Goal: Transaction & Acquisition: Download file/media

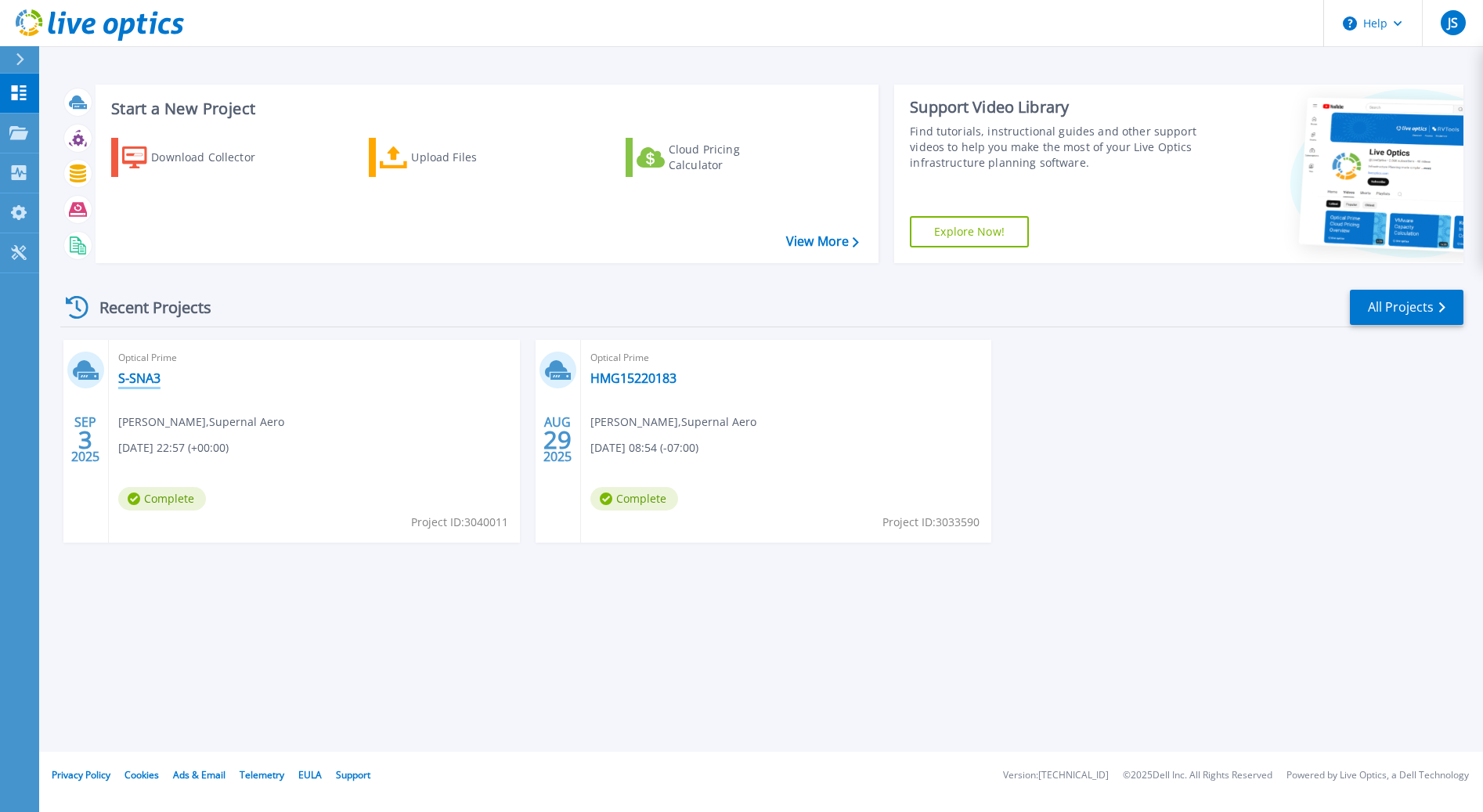
click at [139, 381] on link "S-SNA3" at bounding box center [139, 378] width 42 height 16
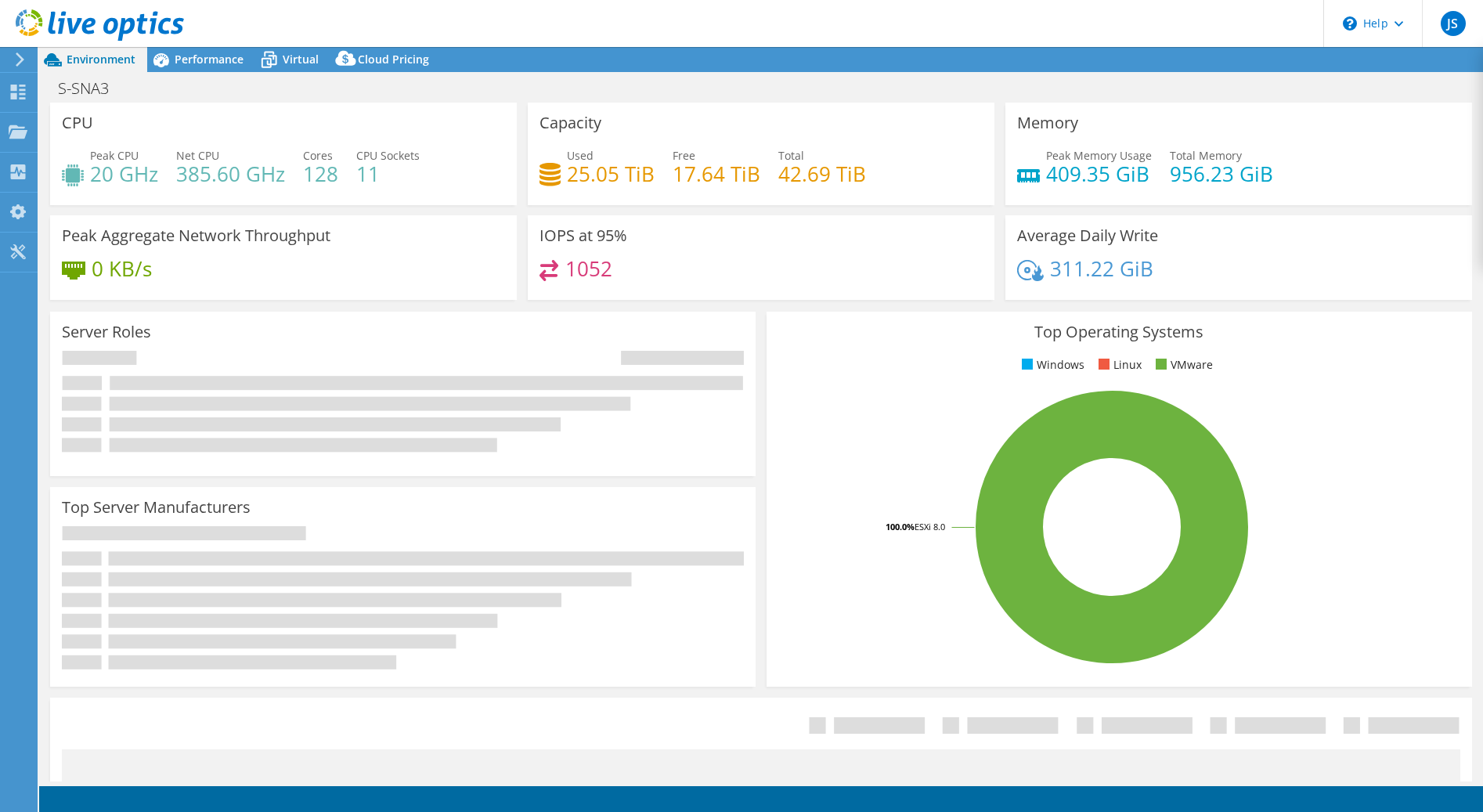
select select "USD"
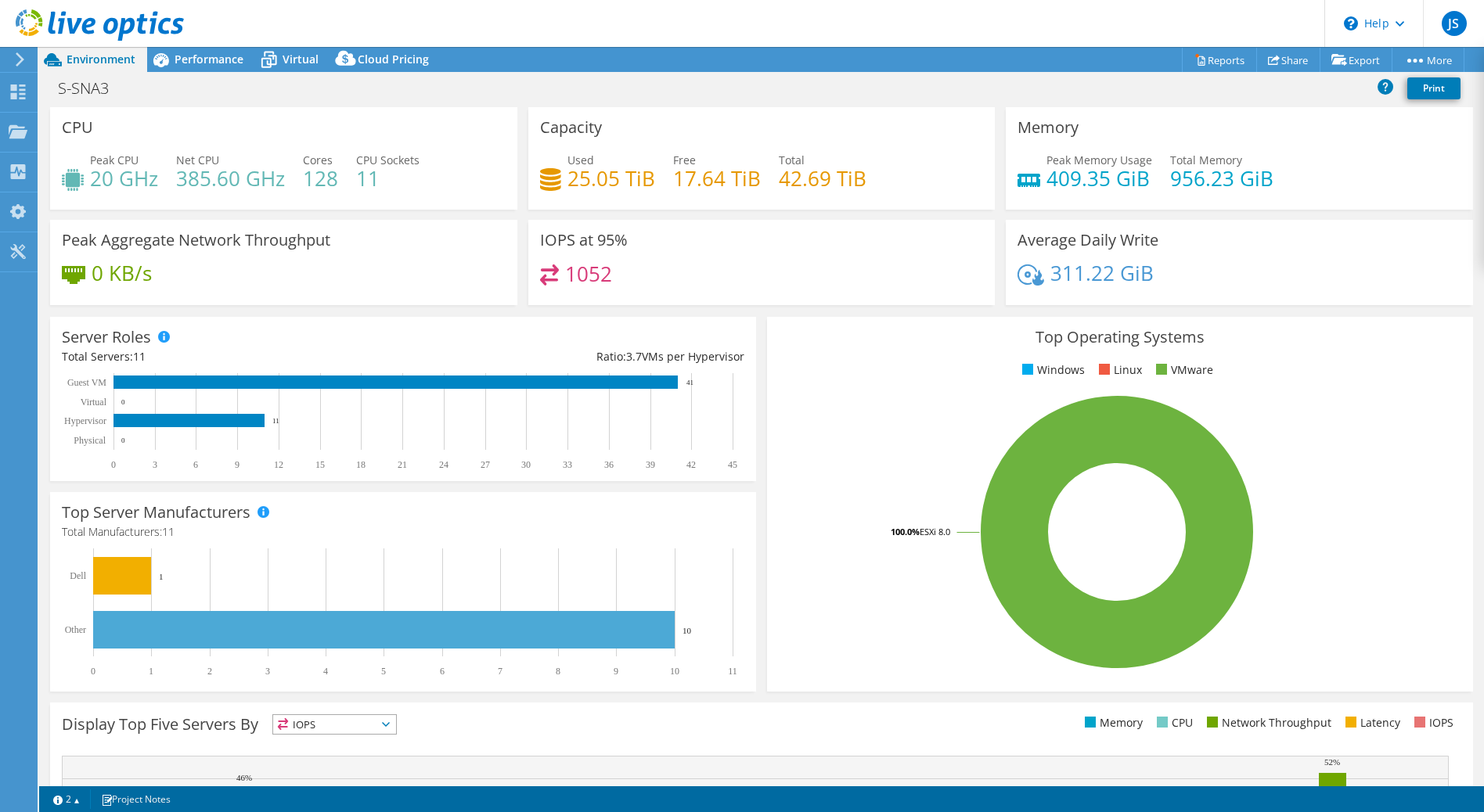
scroll to position [79, 0]
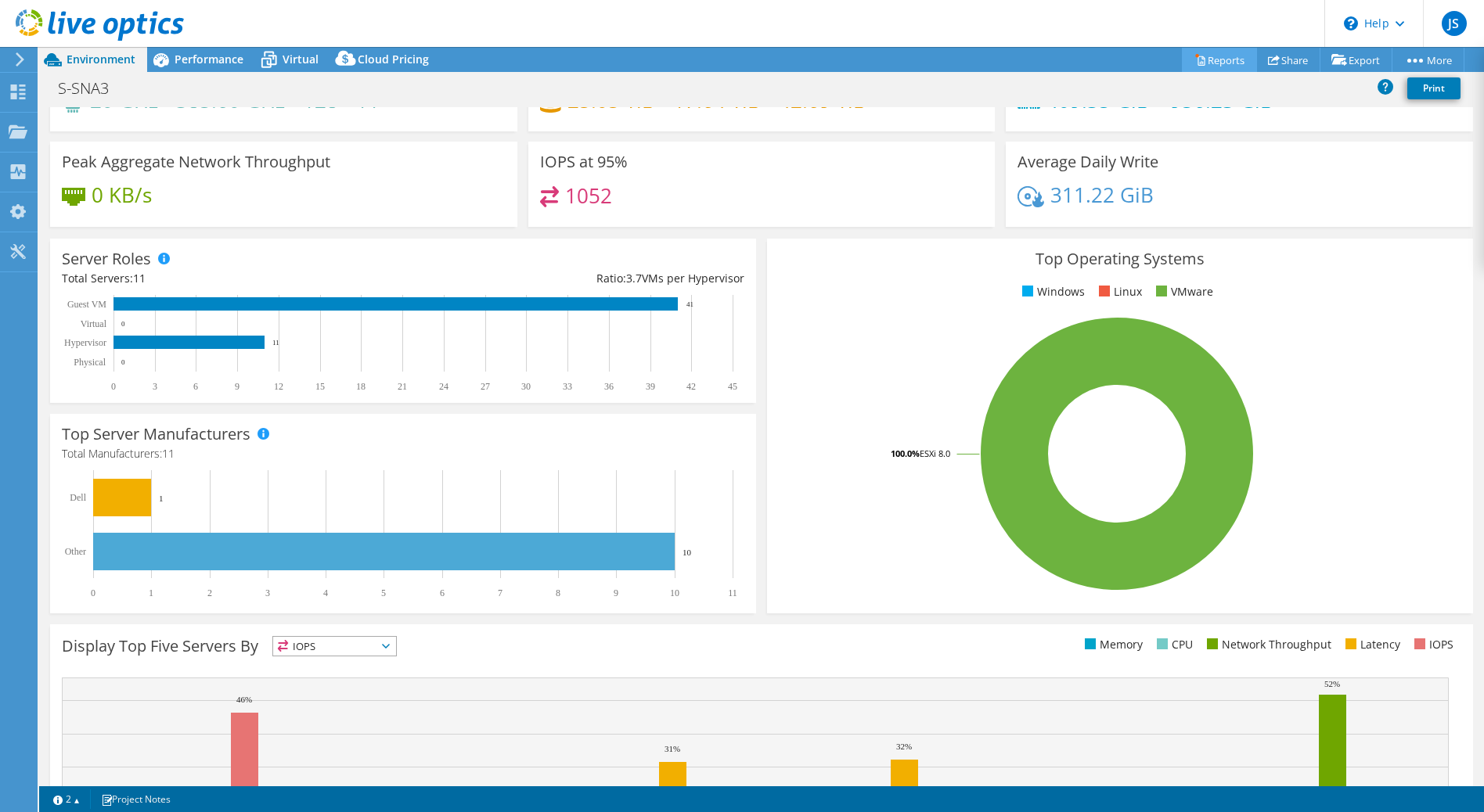
click at [1213, 62] on link "Reports" at bounding box center [1220, 60] width 76 height 24
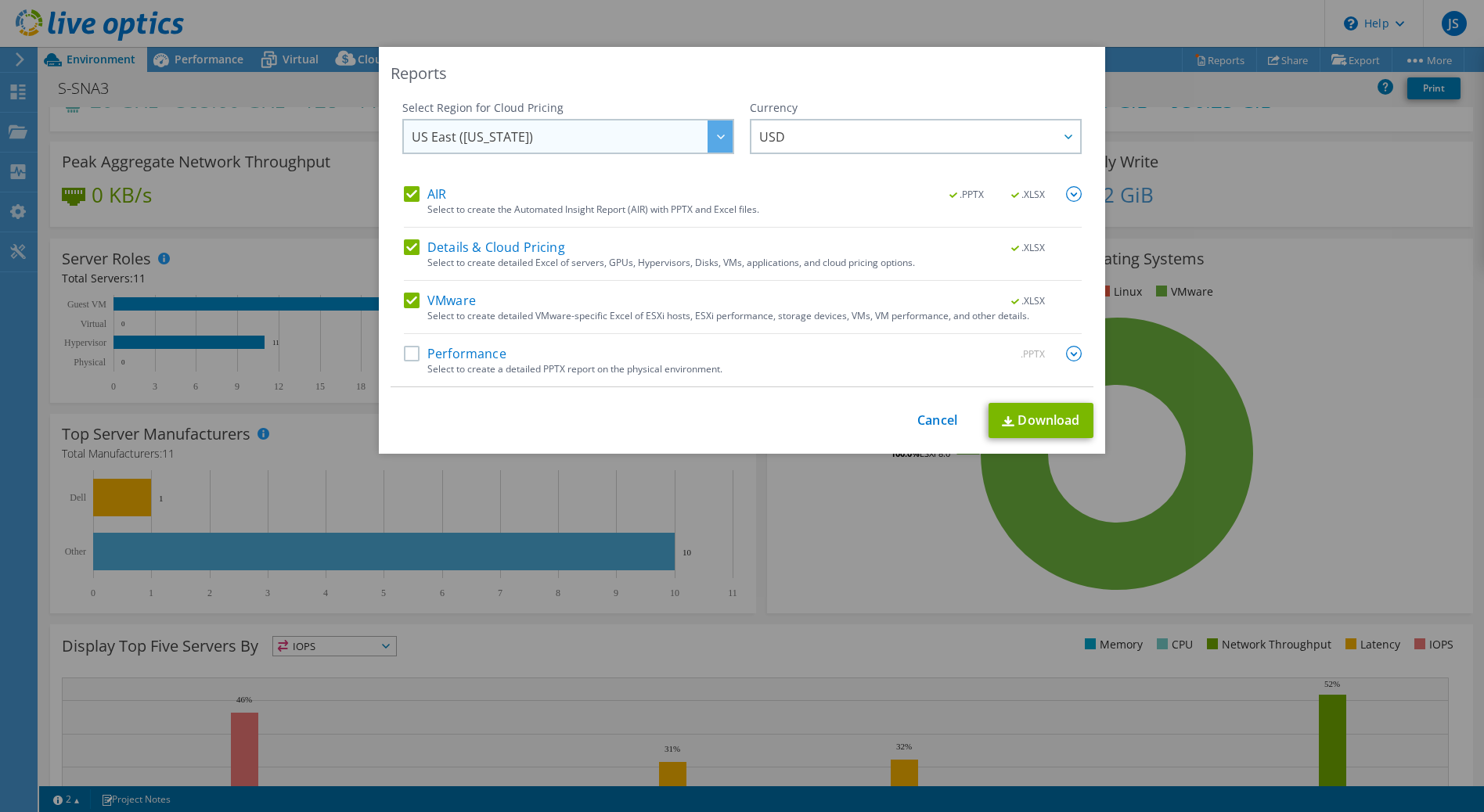
click at [714, 139] on div at bounding box center [720, 136] width 25 height 32
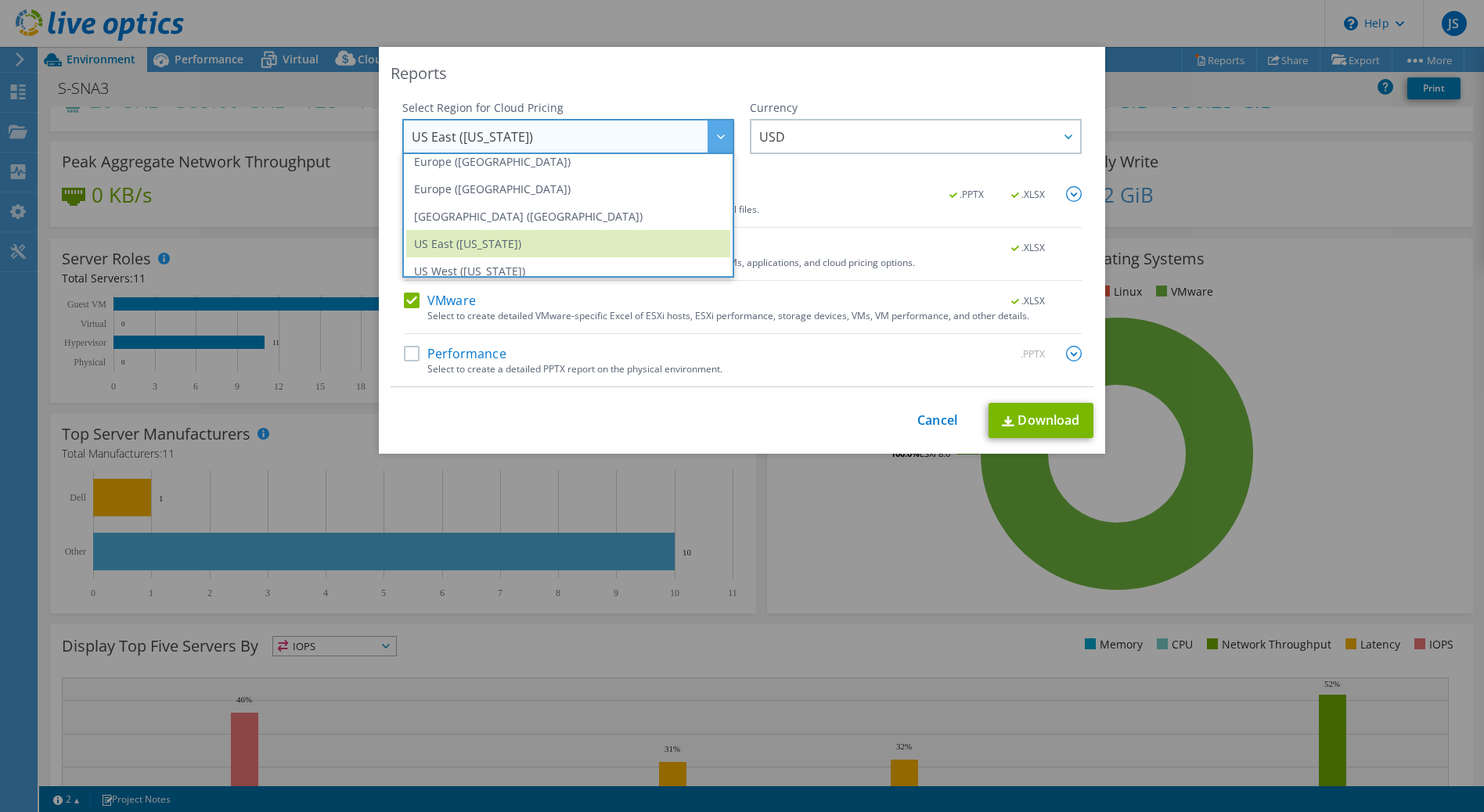
scroll to position [211, 0]
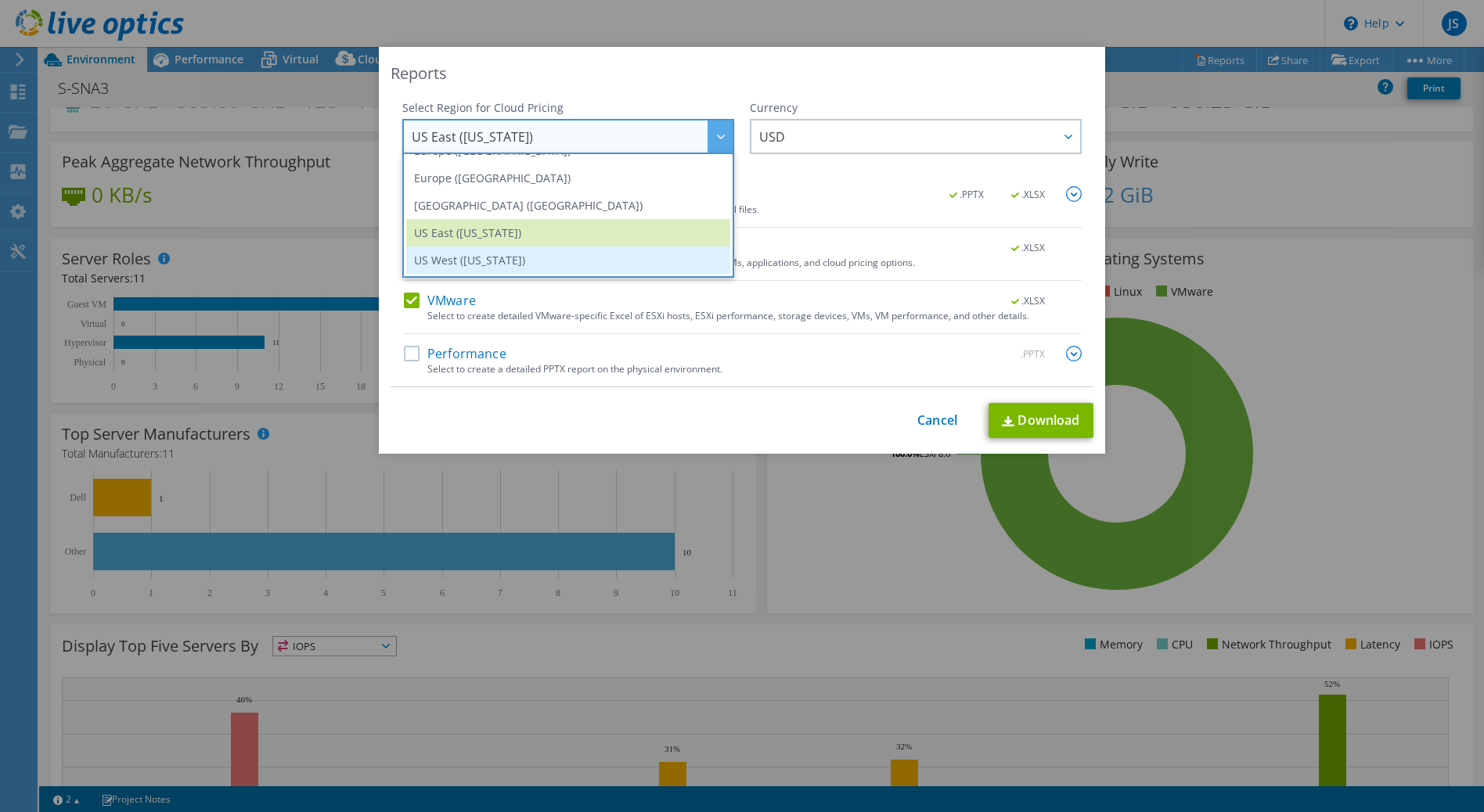
click at [633, 257] on li "US West ([US_STATE])" at bounding box center [568, 261] width 324 height 28
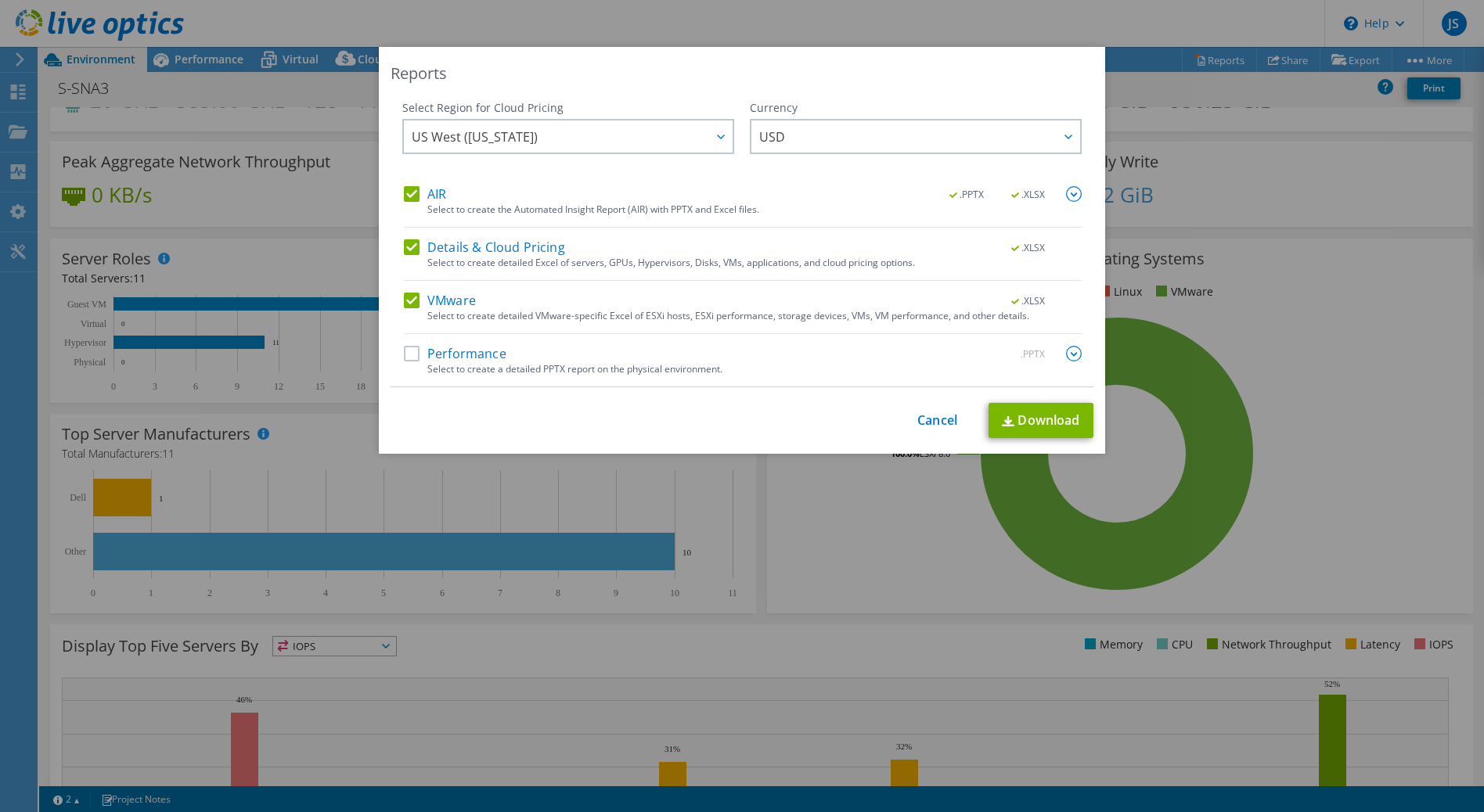
click at [404, 186] on label "AIR" at bounding box center [425, 194] width 42 height 16
click at [0, 0] on input "AIR" at bounding box center [0, 0] width 0 height 0
click at [404, 250] on label "Details & Cloud Pricing" at bounding box center [485, 248] width 161 height 16
click at [0, 0] on input "Details & Cloud Pricing" at bounding box center [0, 0] width 0 height 0
click at [411, 306] on label "VMware" at bounding box center [440, 301] width 72 height 16
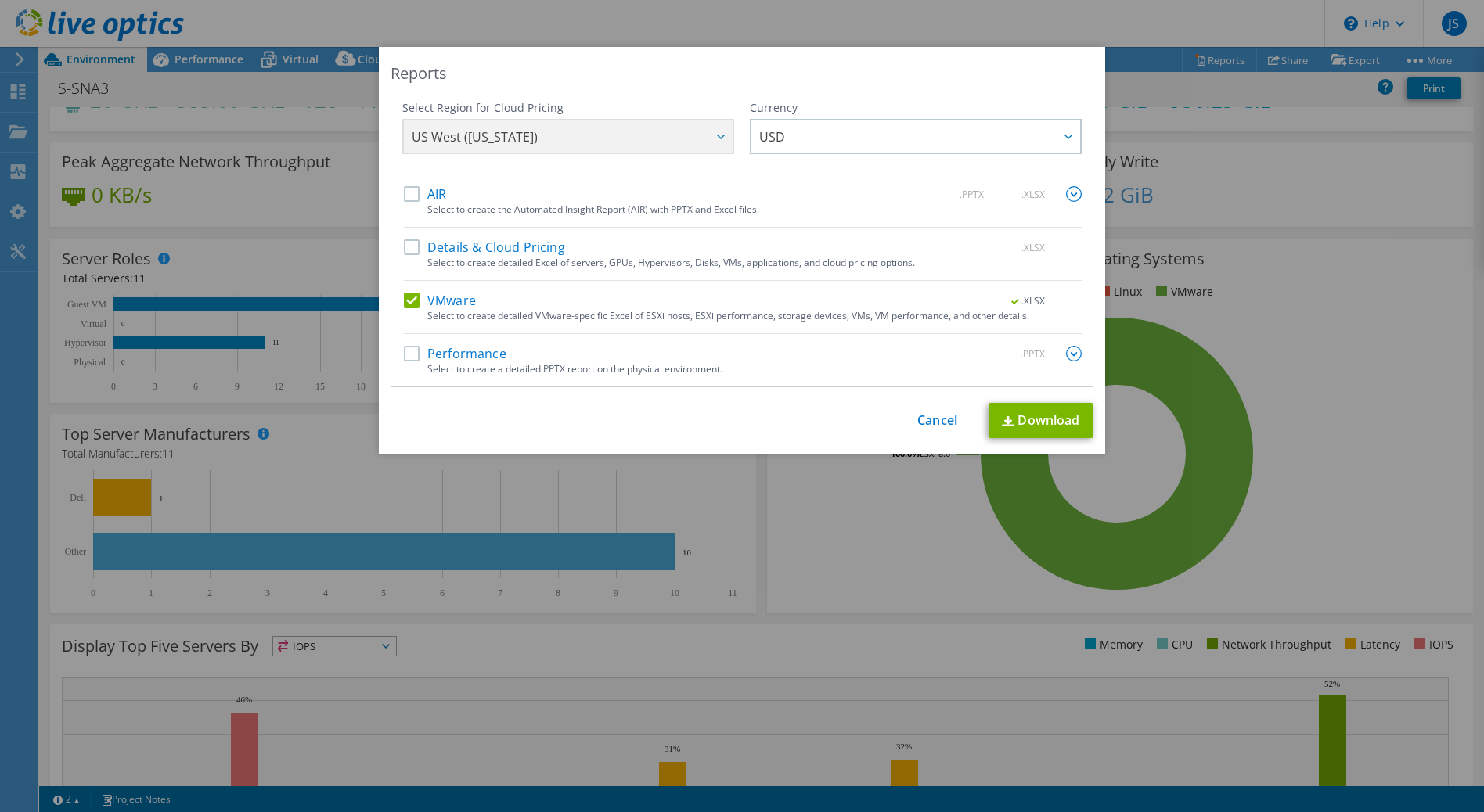
click at [0, 0] on input "VMware" at bounding box center [0, 0] width 0 height 0
click at [410, 357] on label "Performance" at bounding box center [455, 354] width 103 height 16
click at [0, 0] on input "Performance" at bounding box center [0, 0] width 0 height 0
click at [1069, 354] on img at bounding box center [1074, 354] width 16 height 16
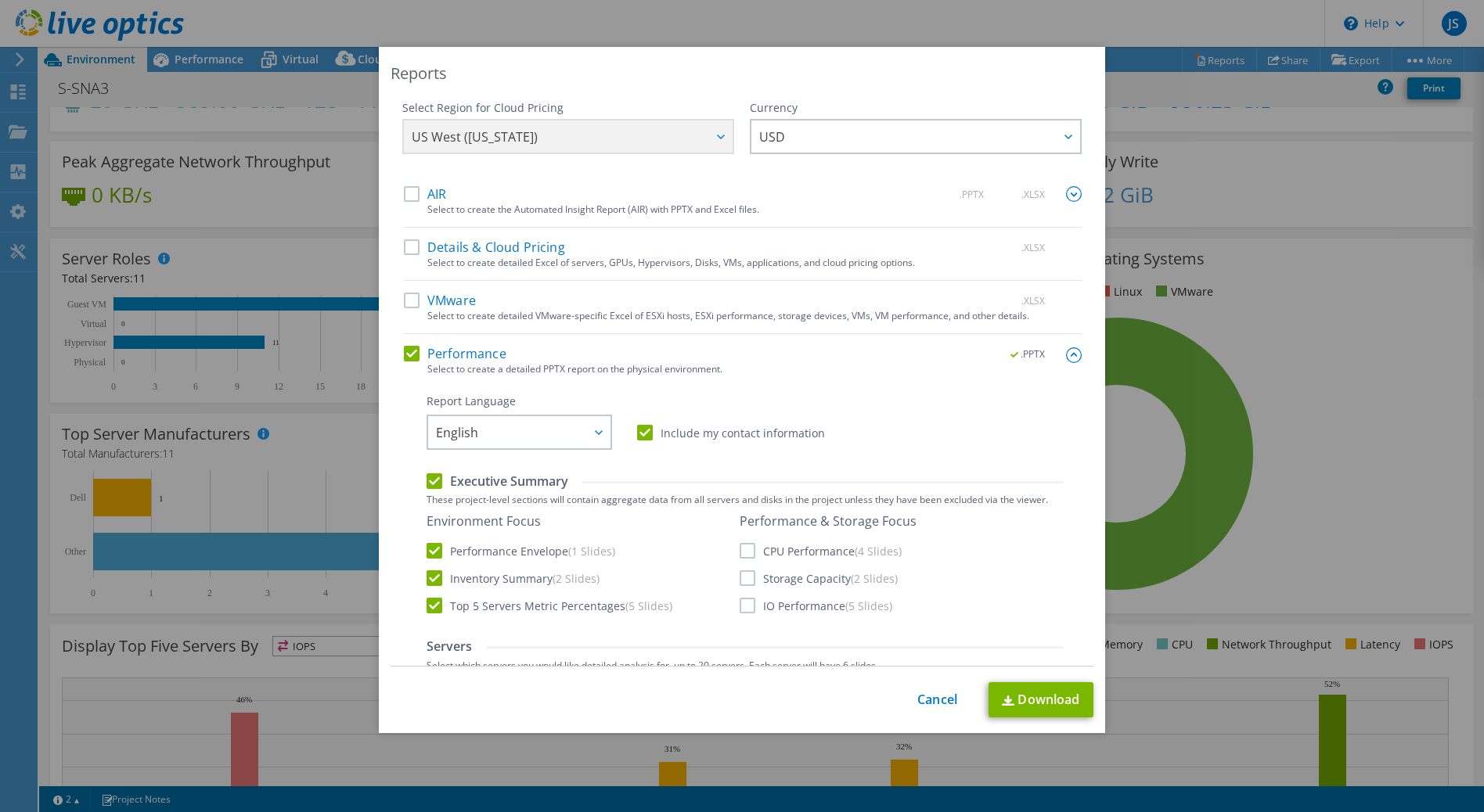
scroll to position [79, 0]
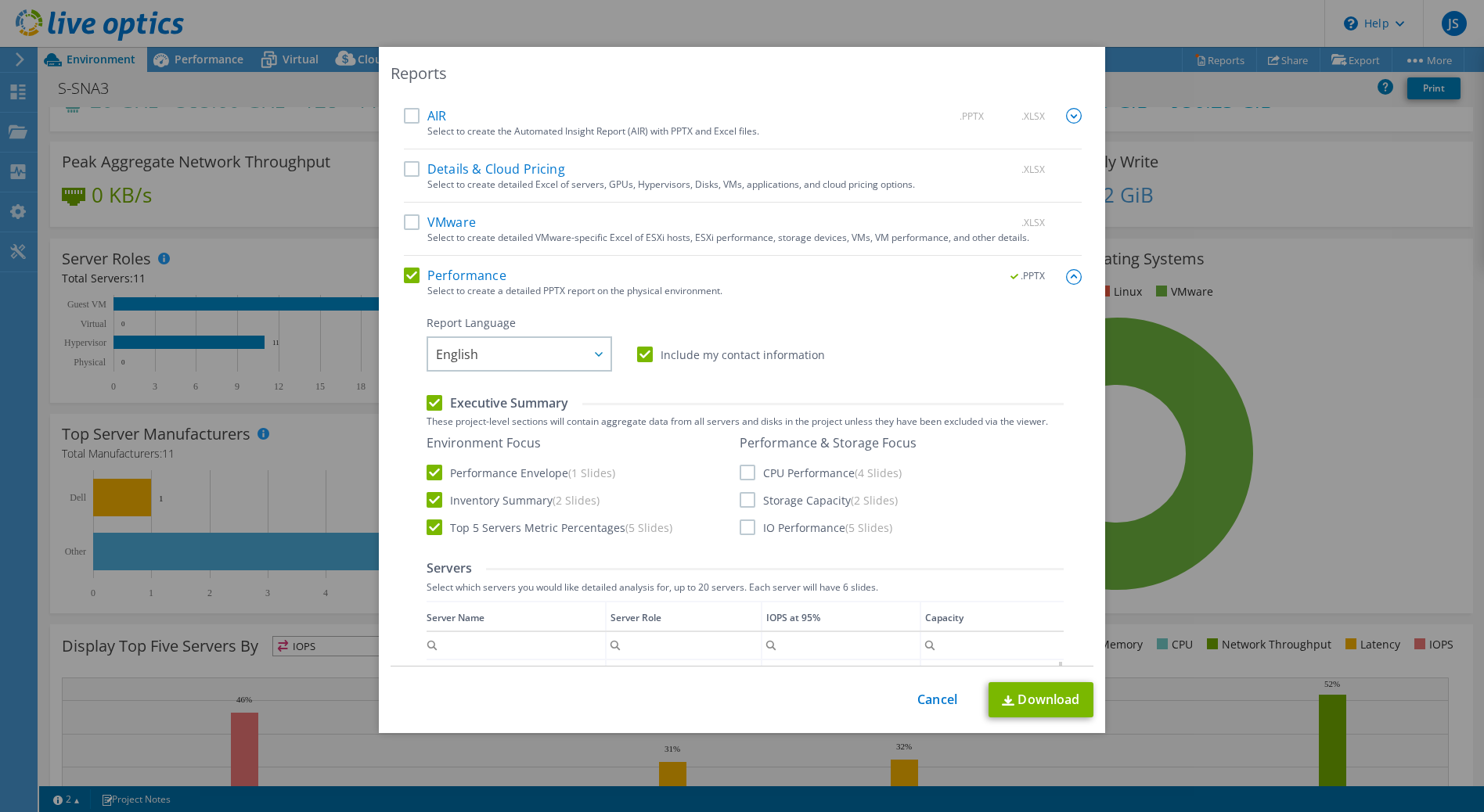
click at [432, 501] on label "Inventory Summary (2 Slides)" at bounding box center [514, 501] width 173 height 16
click at [0, 0] on input "Inventory Summary (2 Slides)" at bounding box center [0, 0] width 0 height 0
click at [427, 526] on label "Top 5 Servers Metric Percentages (5 Slides)" at bounding box center [549, 527] width 246 height 16
click at [0, 0] on input "Top 5 Servers Metric Percentages (5 Slides)" at bounding box center [0, 0] width 0 height 0
click at [742, 465] on label "CPU Performance (4 Slides)" at bounding box center [820, 473] width 162 height 16
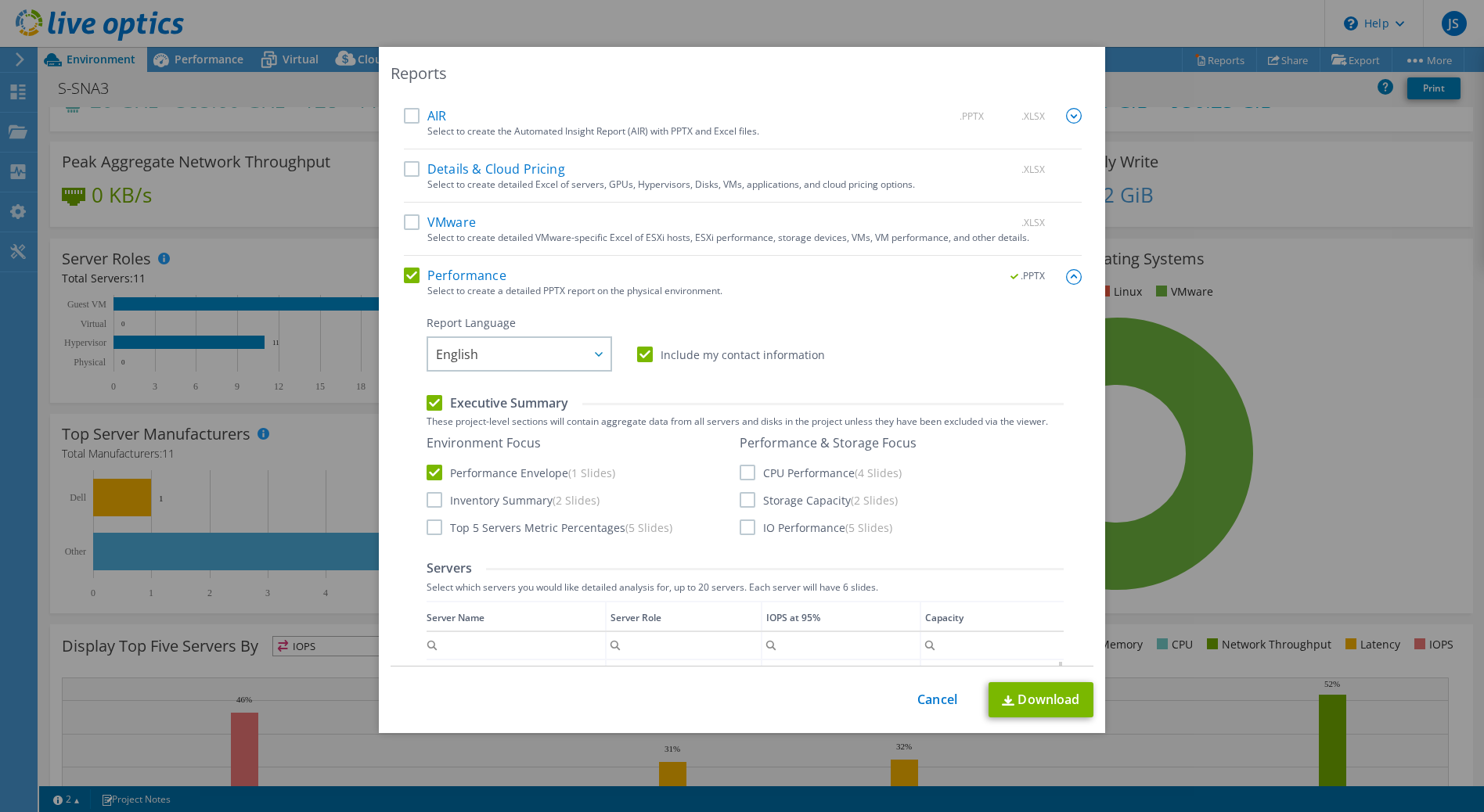
click at [0, 0] on input "CPU Performance (4 Slides)" at bounding box center [0, 0] width 0 height 0
click at [742, 531] on label "IO Performance (5 Slides)" at bounding box center [815, 527] width 152 height 16
click at [0, 0] on input "IO Performance (5 Slides)" at bounding box center [0, 0] width 0 height 0
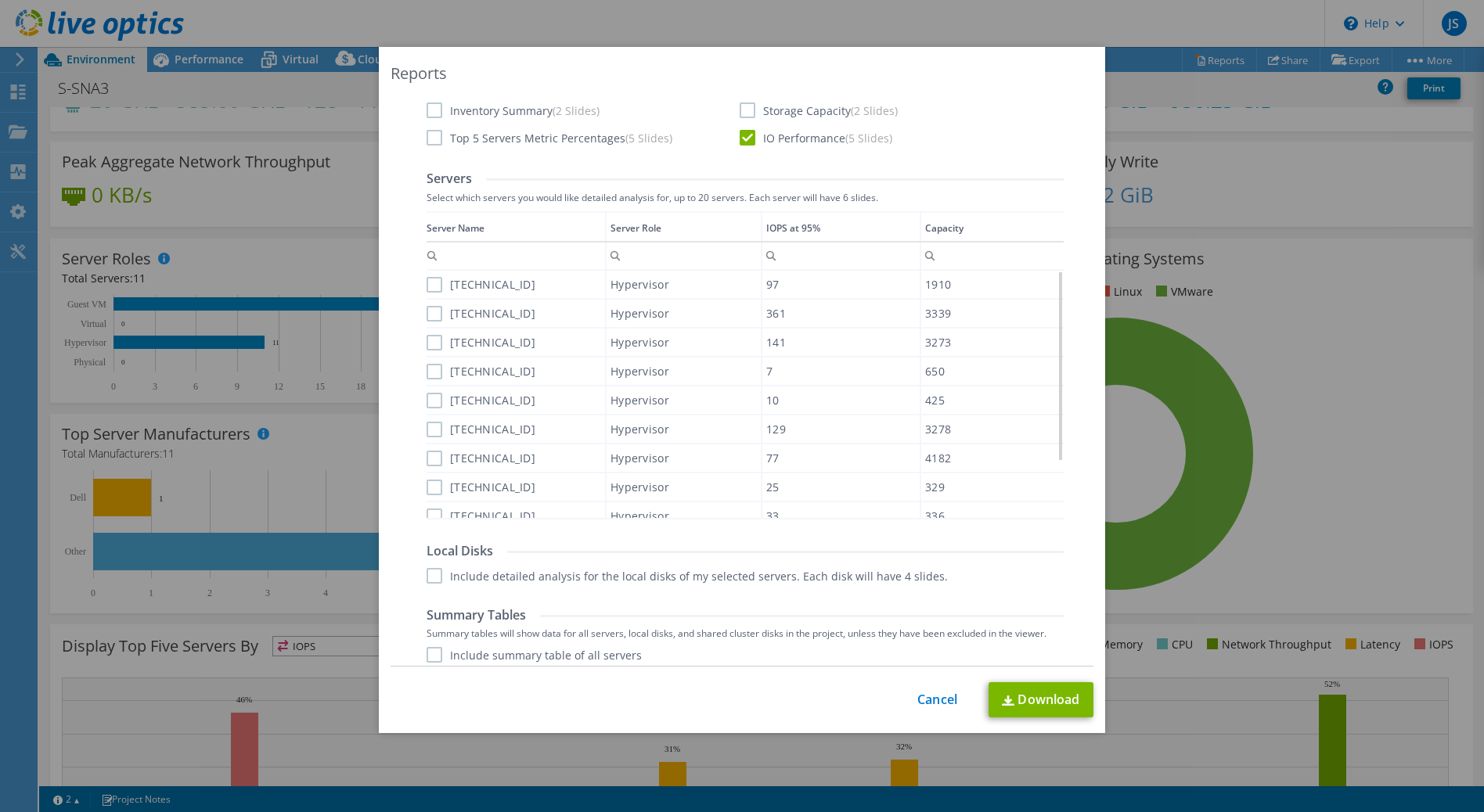
scroll to position [470, 0]
click at [430, 278] on label "[TECHNICAL_ID]" at bounding box center [481, 284] width 108 height 16
click at [0, 0] on input "[TECHNICAL_ID]" at bounding box center [0, 0] width 0 height 0
click at [429, 310] on label "[TECHNICAL_ID]" at bounding box center [481, 312] width 108 height 16
click at [0, 0] on input "[TECHNICAL_ID]" at bounding box center [0, 0] width 0 height 0
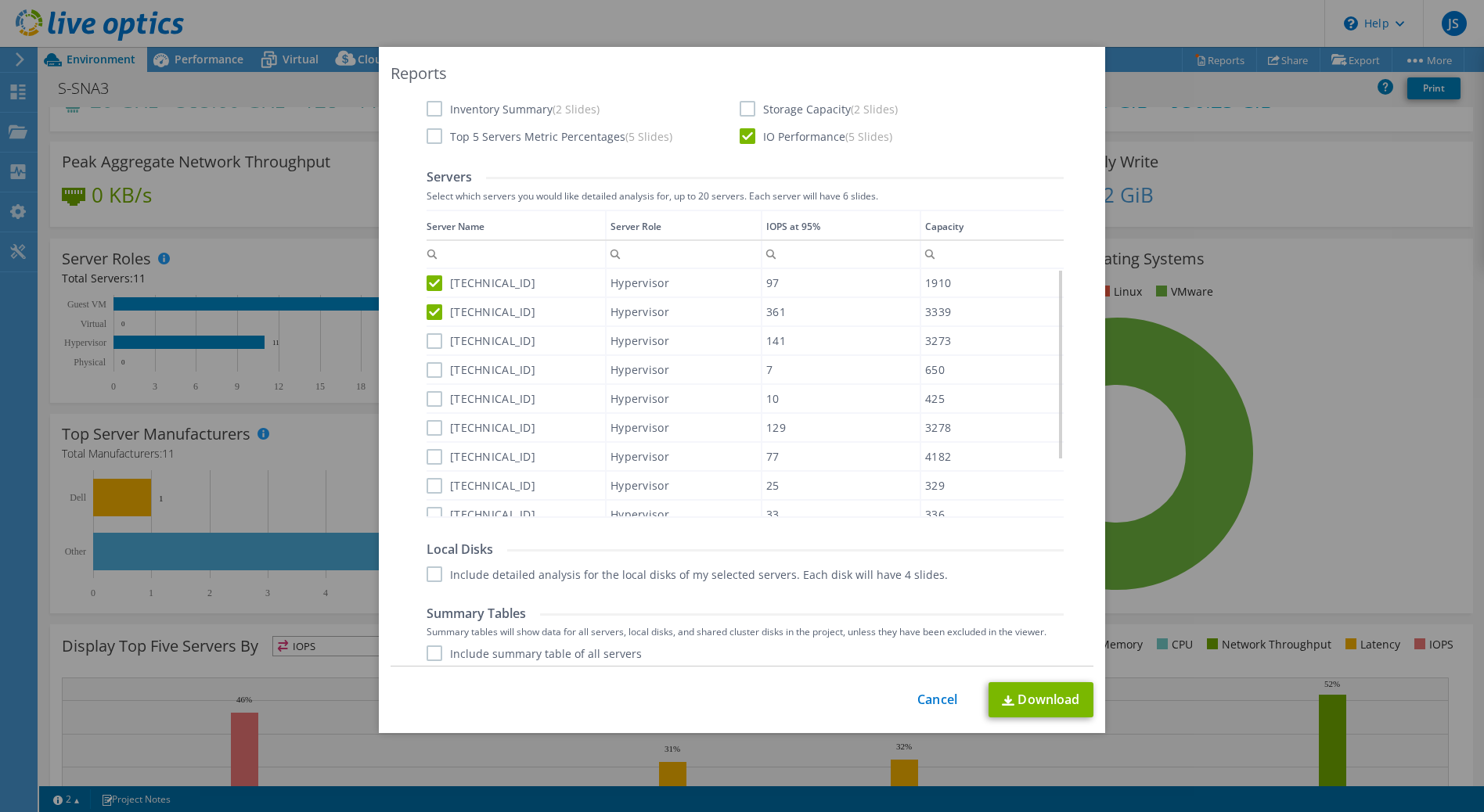
click at [427, 341] on label "[TECHNICAL_ID]" at bounding box center [481, 341] width 108 height 16
click at [0, 0] on input "[TECHNICAL_ID]" at bounding box center [0, 0] width 0 height 0
click at [432, 371] on label "[TECHNICAL_ID]" at bounding box center [481, 370] width 108 height 16
click at [0, 0] on input "[TECHNICAL_ID]" at bounding box center [0, 0] width 0 height 0
click at [429, 402] on label "[TECHNICAL_ID]" at bounding box center [481, 399] width 108 height 16
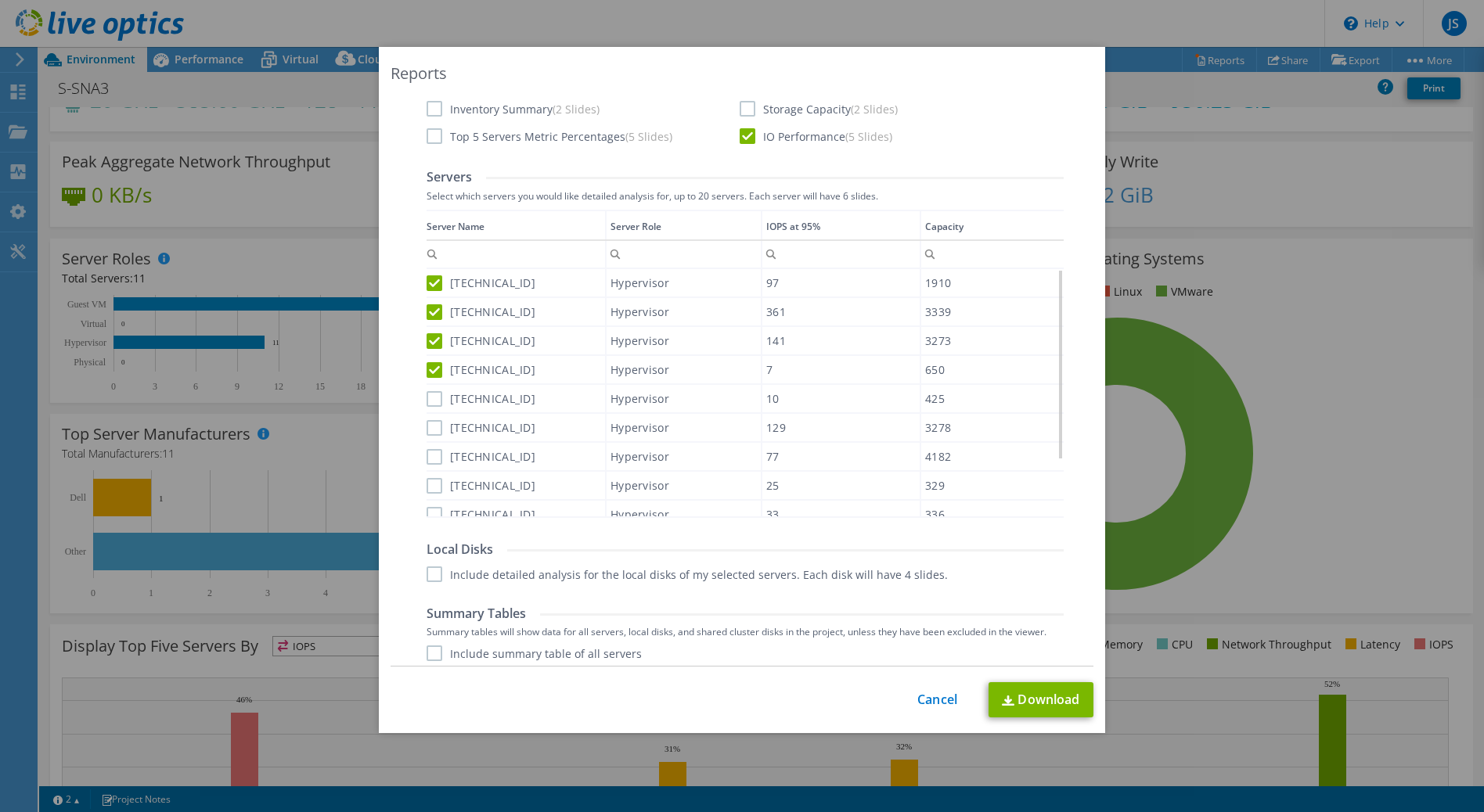
click at [0, 0] on input "[TECHNICAL_ID]" at bounding box center [0, 0] width 0 height 0
click at [431, 420] on label "[TECHNICAL_ID]" at bounding box center [481, 428] width 108 height 16
click at [0, 0] on input "[TECHNICAL_ID]" at bounding box center [0, 0] width 0 height 0
click at [427, 451] on label "[TECHNICAL_ID]" at bounding box center [481, 458] width 108 height 16
click at [0, 0] on input "[TECHNICAL_ID]" at bounding box center [0, 0] width 0 height 0
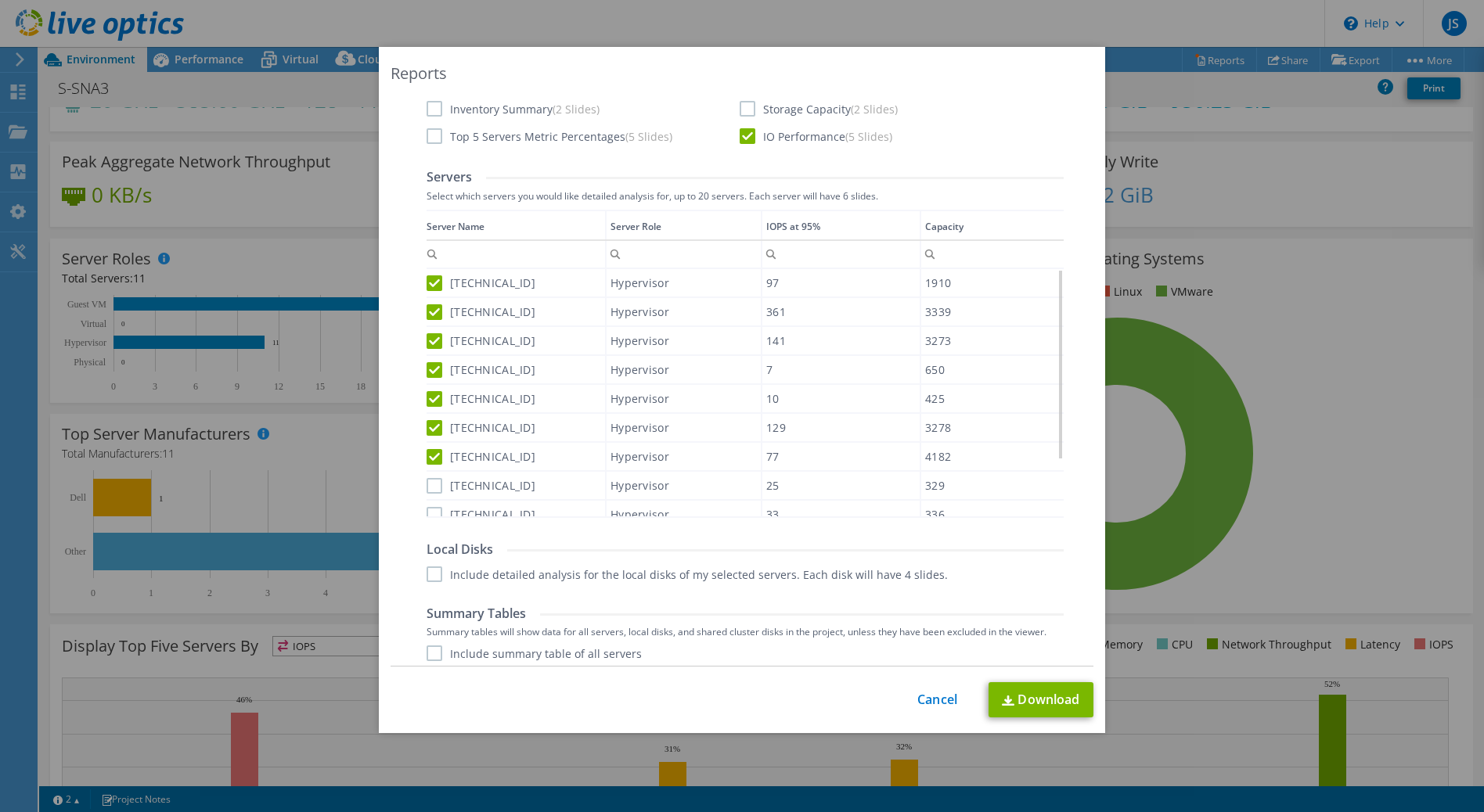
click at [429, 485] on label "[TECHNICAL_ID]" at bounding box center [481, 487] width 108 height 16
click at [0, 0] on input "[TECHNICAL_ID]" at bounding box center [0, 0] width 0 height 0
click at [429, 511] on label "[TECHNICAL_ID]" at bounding box center [481, 515] width 108 height 16
click at [0, 0] on input "[TECHNICAL_ID]" at bounding box center [0, 0] width 0 height 0
drag, startPoint x: 1058, startPoint y: 433, endPoint x: 1053, endPoint y: 400, distance: 33.4
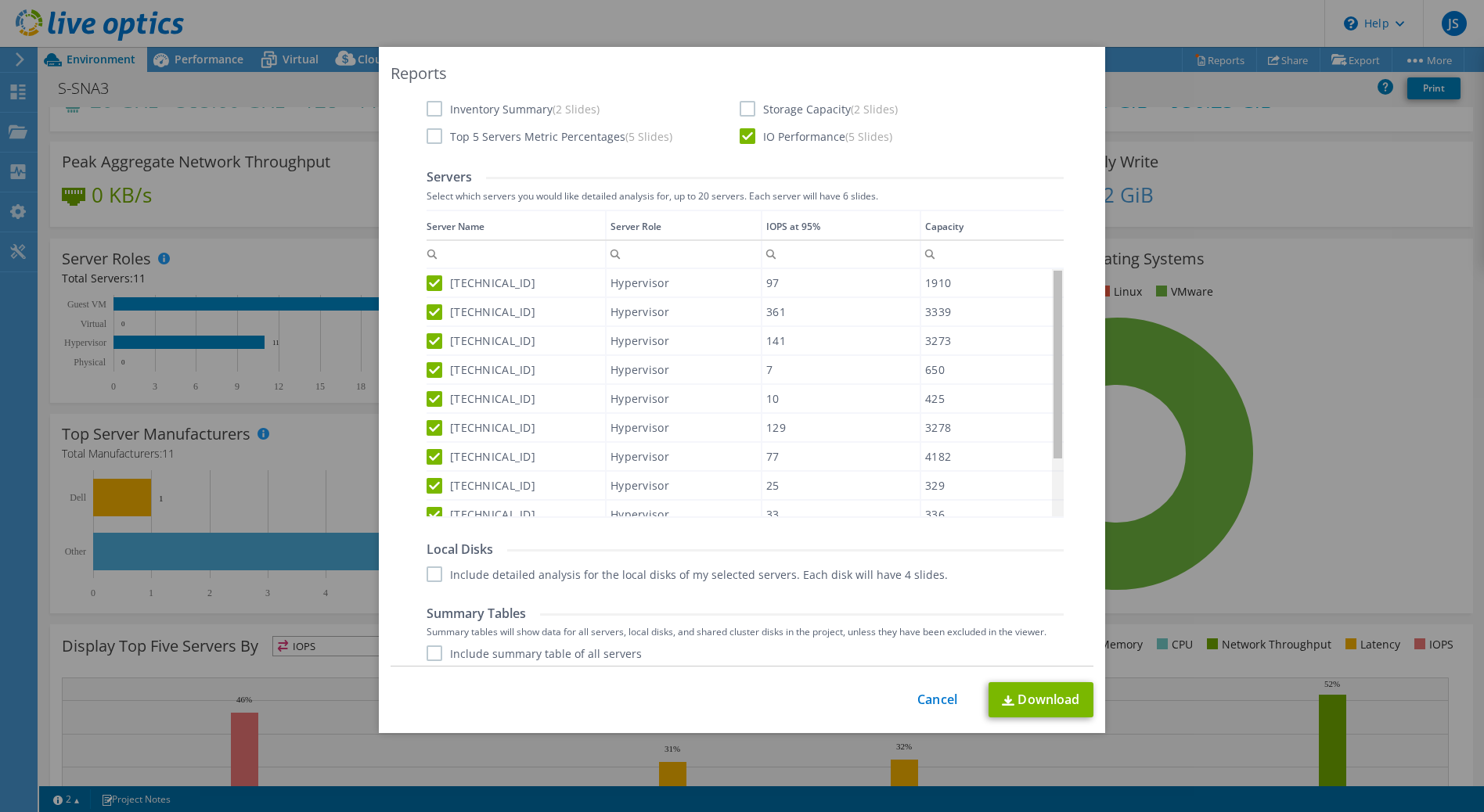
click at [1053, 400] on body "JS End User Jaeden Stewart [EMAIL_ADDRESS][PERSON_NAME][DOMAIN_NAME] Supernal A…" at bounding box center [742, 406] width 1484 height 812
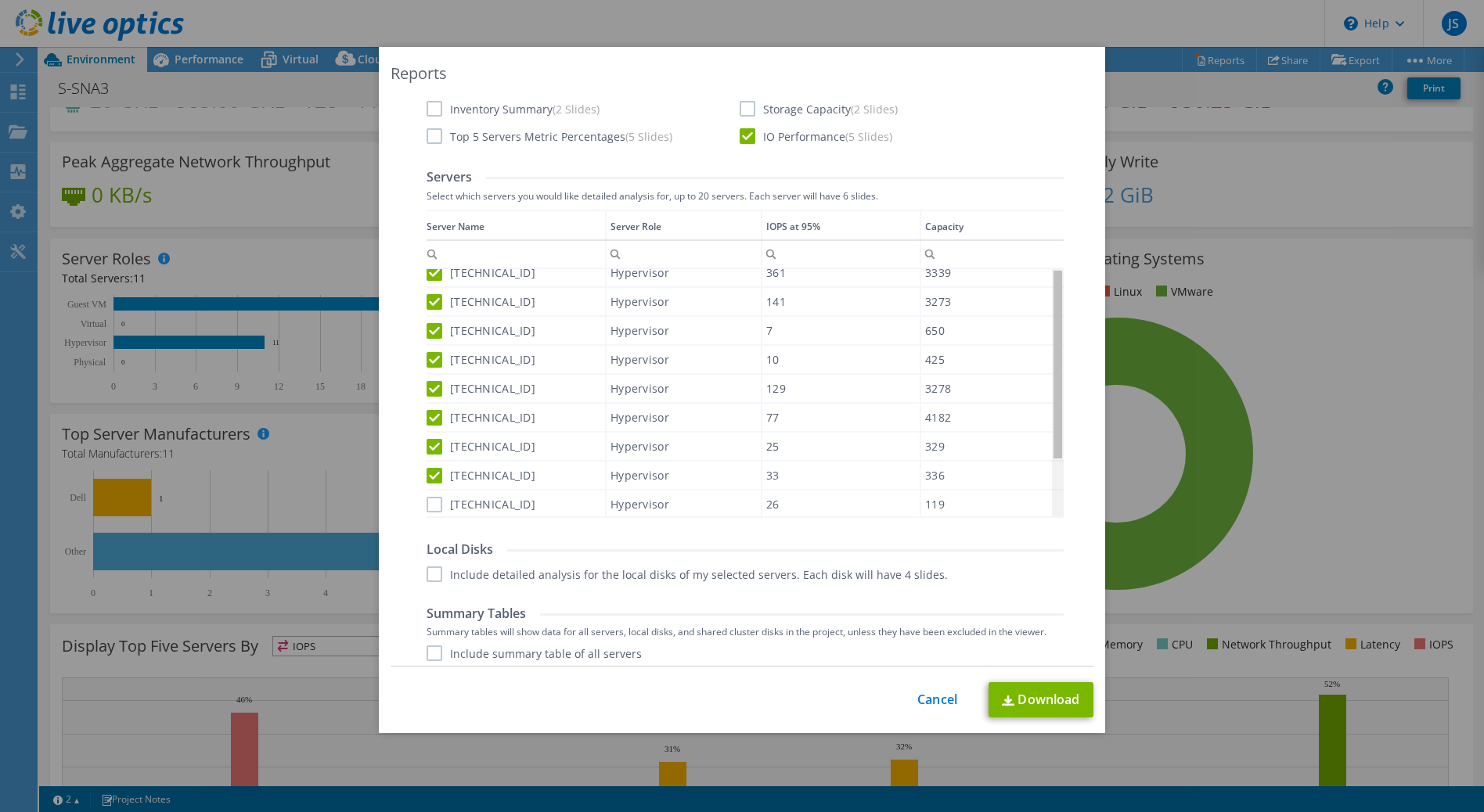
scroll to position [72, 0]
drag, startPoint x: 1052, startPoint y: 402, endPoint x: 1048, endPoint y: 494, distance: 92.1
click at [1048, 494] on body "JS End User Jaeden Stewart [EMAIL_ADDRESS][PERSON_NAME][DOMAIN_NAME] Supernal A…" at bounding box center [742, 406] width 1484 height 812
click at [428, 467] on label "[TECHNICAL_ID]" at bounding box center [481, 472] width 108 height 16
click at [0, 0] on input "[TECHNICAL_ID]" at bounding box center [0, 0] width 0 height 0
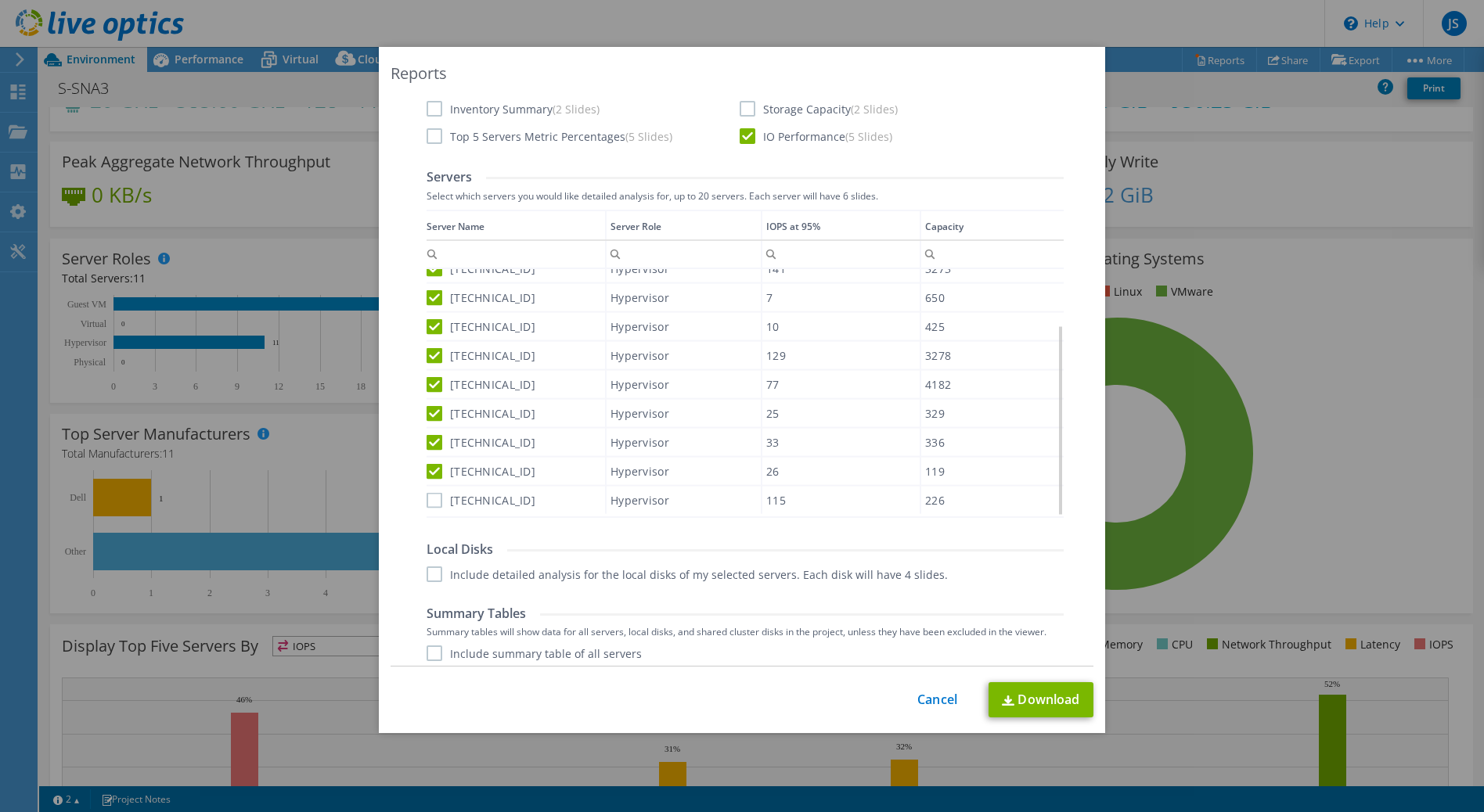
click at [429, 493] on label "[TECHNICAL_ID]" at bounding box center [481, 501] width 108 height 16
click at [0, 0] on input "[TECHNICAL_ID]" at bounding box center [0, 0] width 0 height 0
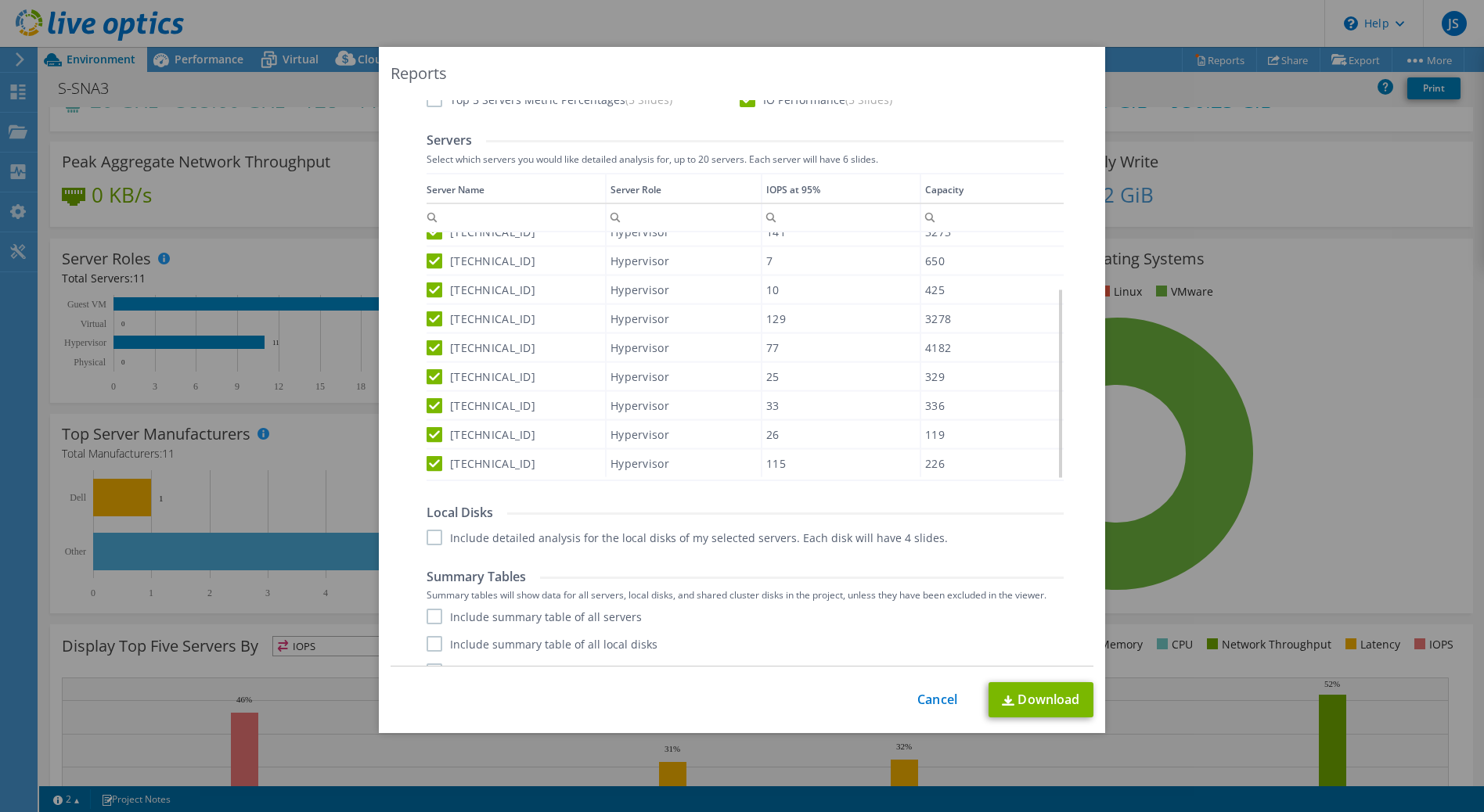
scroll to position [530, 0]
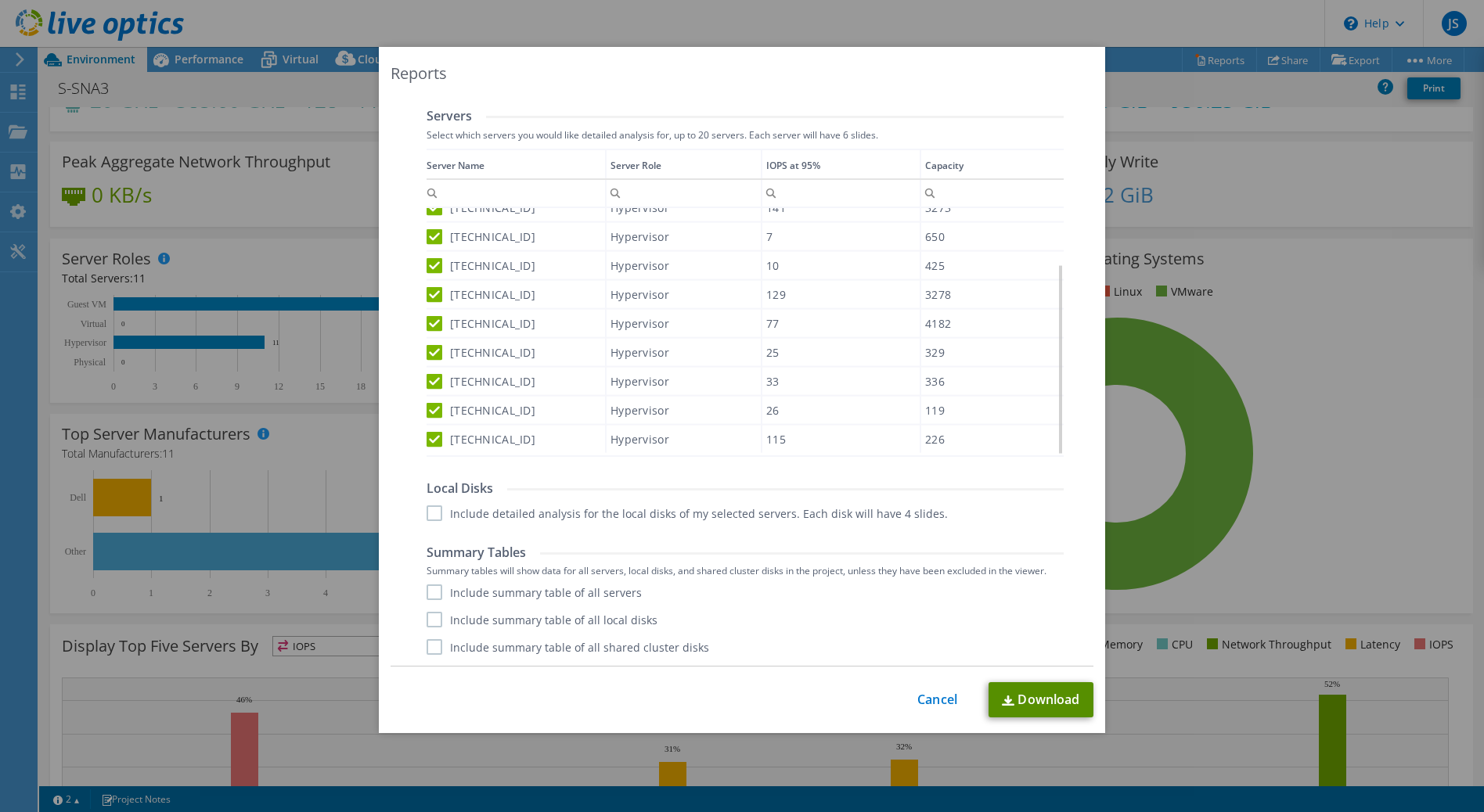
click at [1027, 698] on link "Download" at bounding box center [1040, 700] width 105 height 35
click at [938, 699] on link "Cancel" at bounding box center [938, 700] width 40 height 15
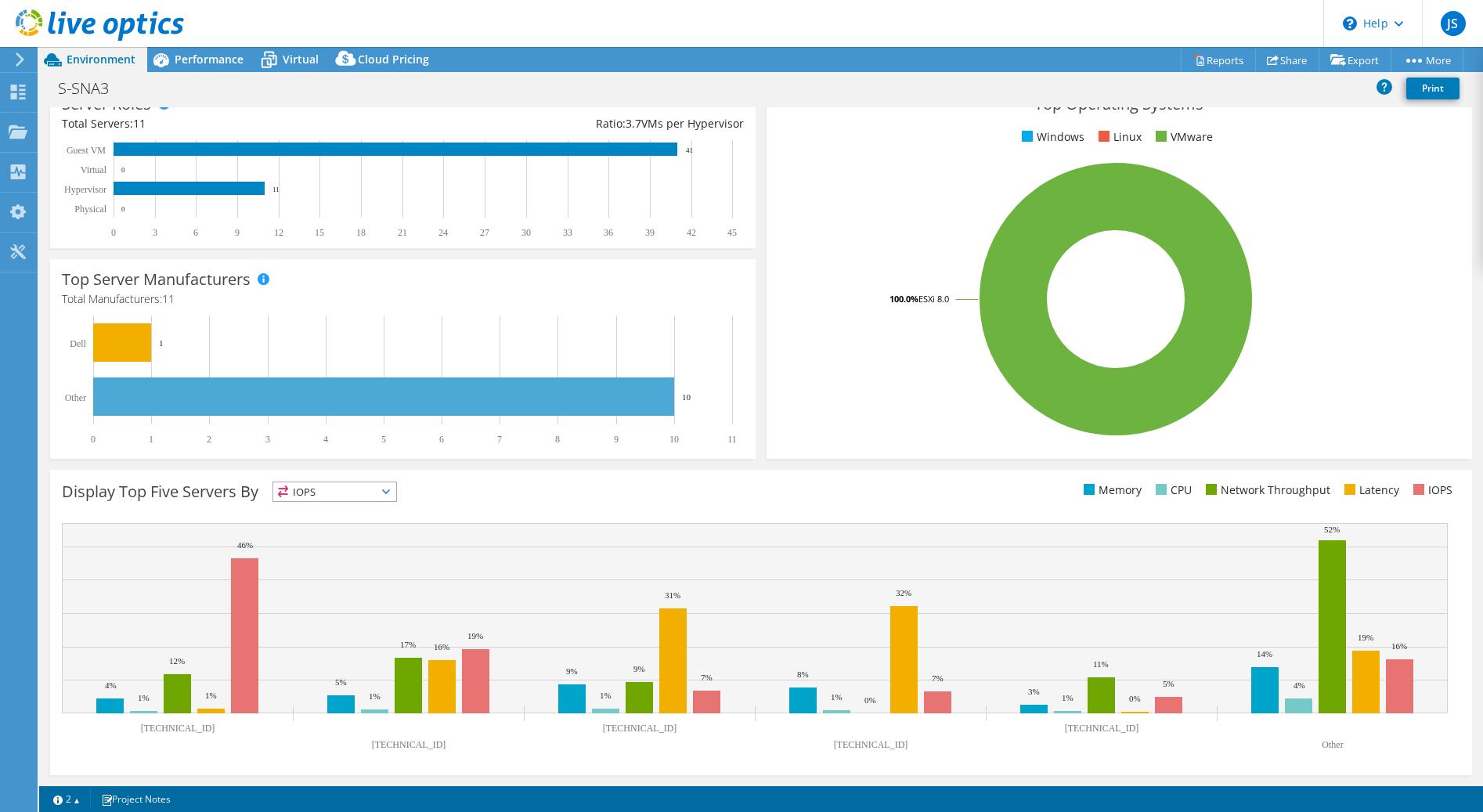
scroll to position [0, 0]
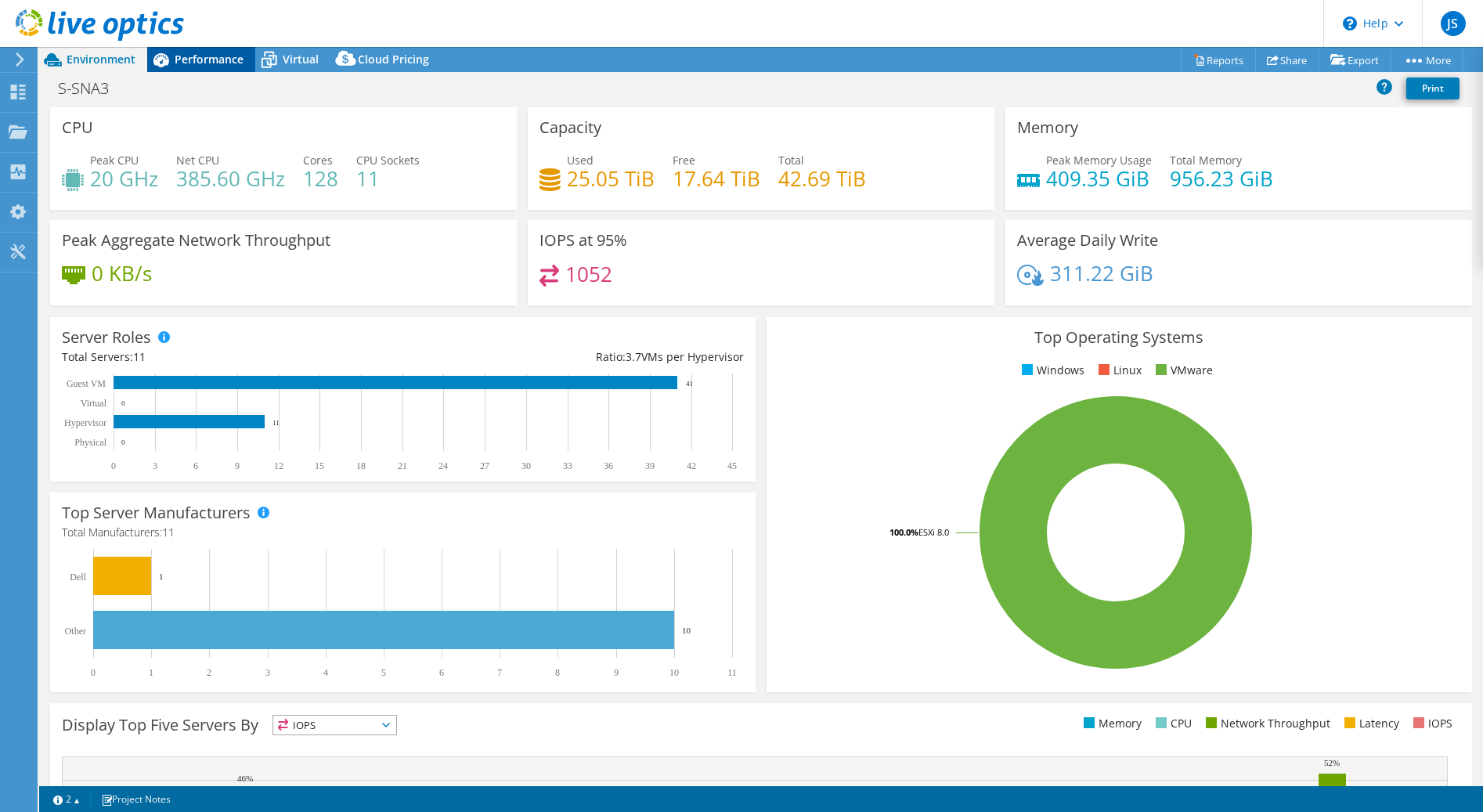
click at [200, 56] on span "Performance" at bounding box center [208, 59] width 69 height 15
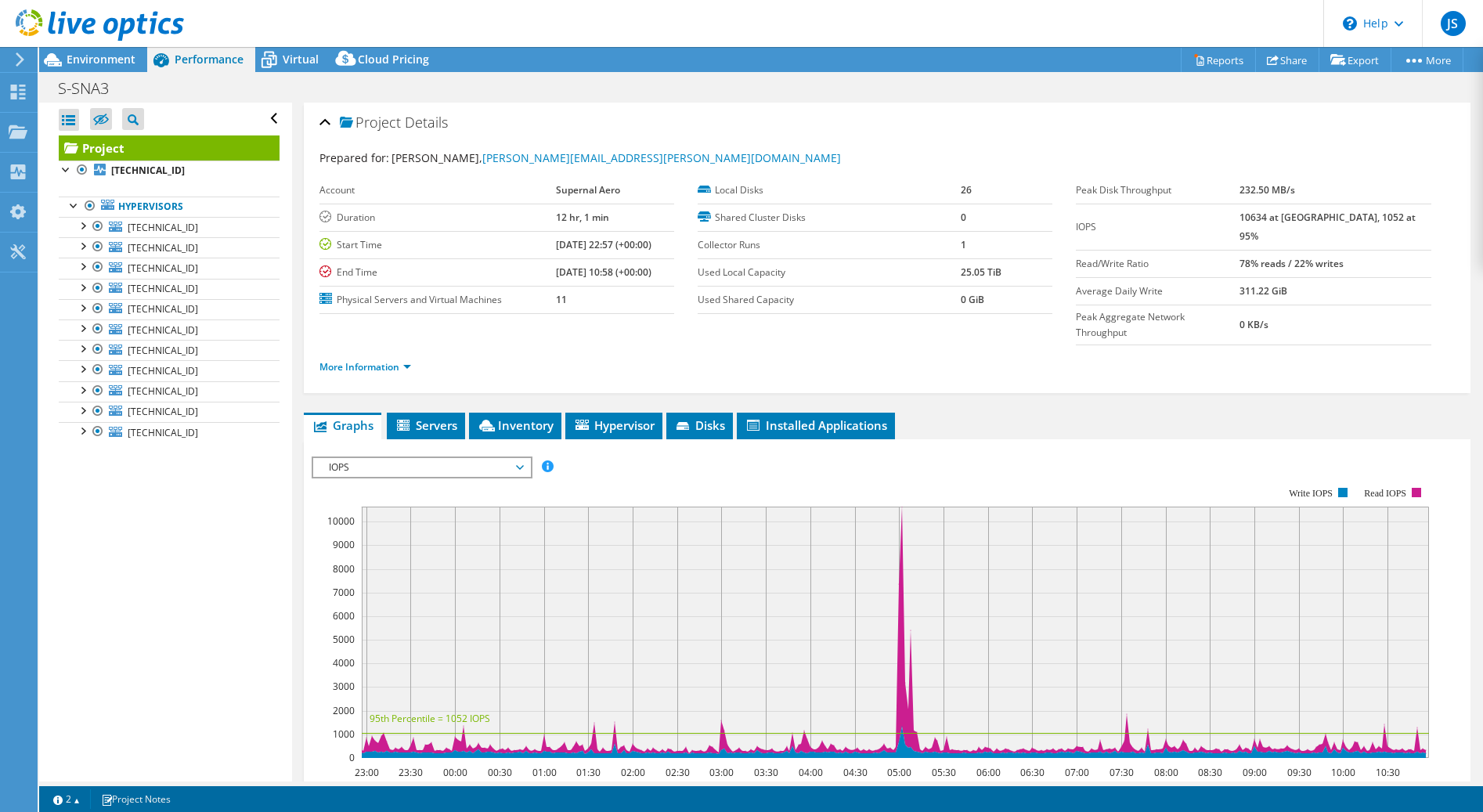
click at [200, 56] on span "Performance" at bounding box center [208, 59] width 69 height 15
click at [274, 59] on icon at bounding box center [270, 61] width 16 height 13
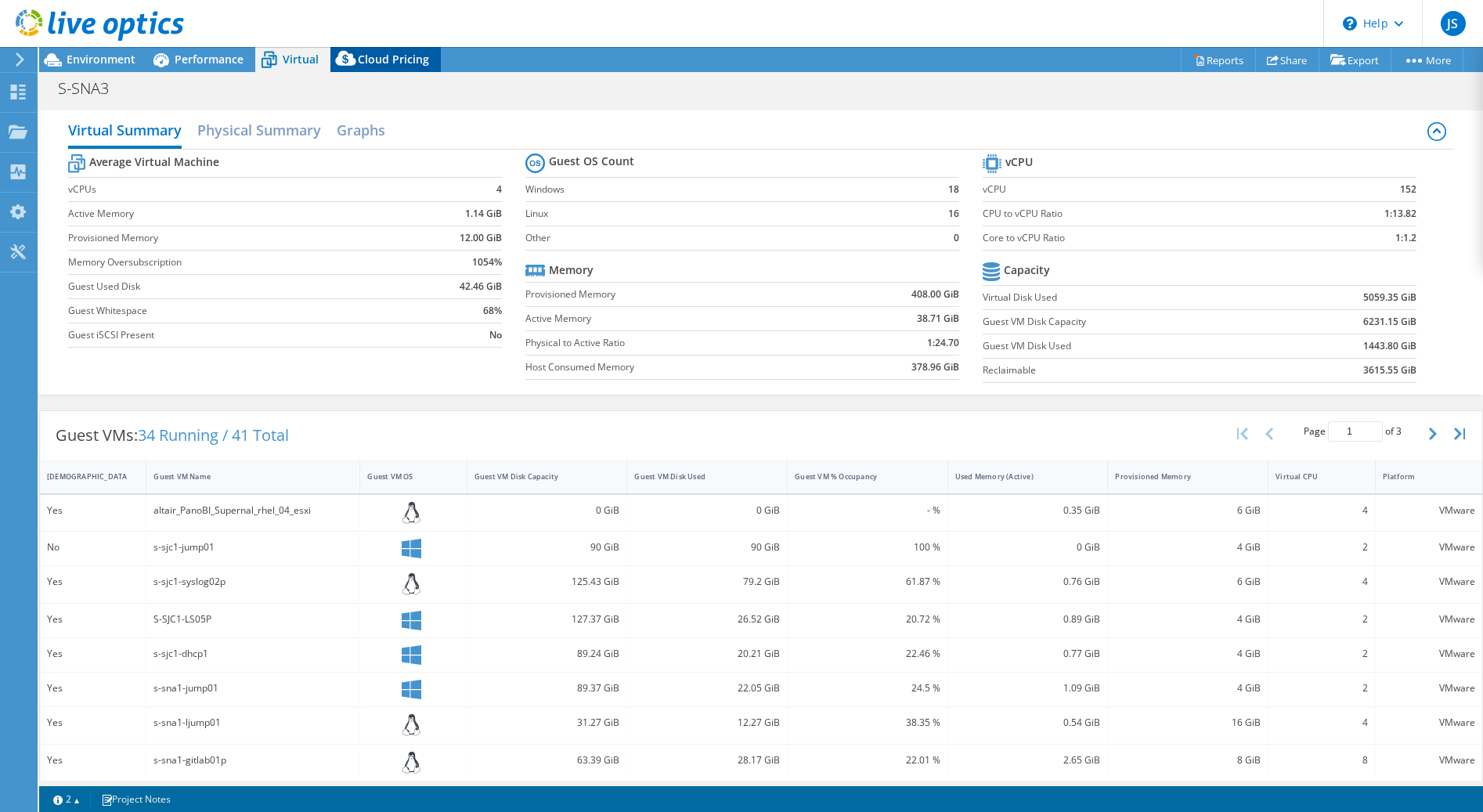
click at [383, 60] on span "Cloud Pricing" at bounding box center [393, 59] width 72 height 15
